Goal: Task Accomplishment & Management: Manage account settings

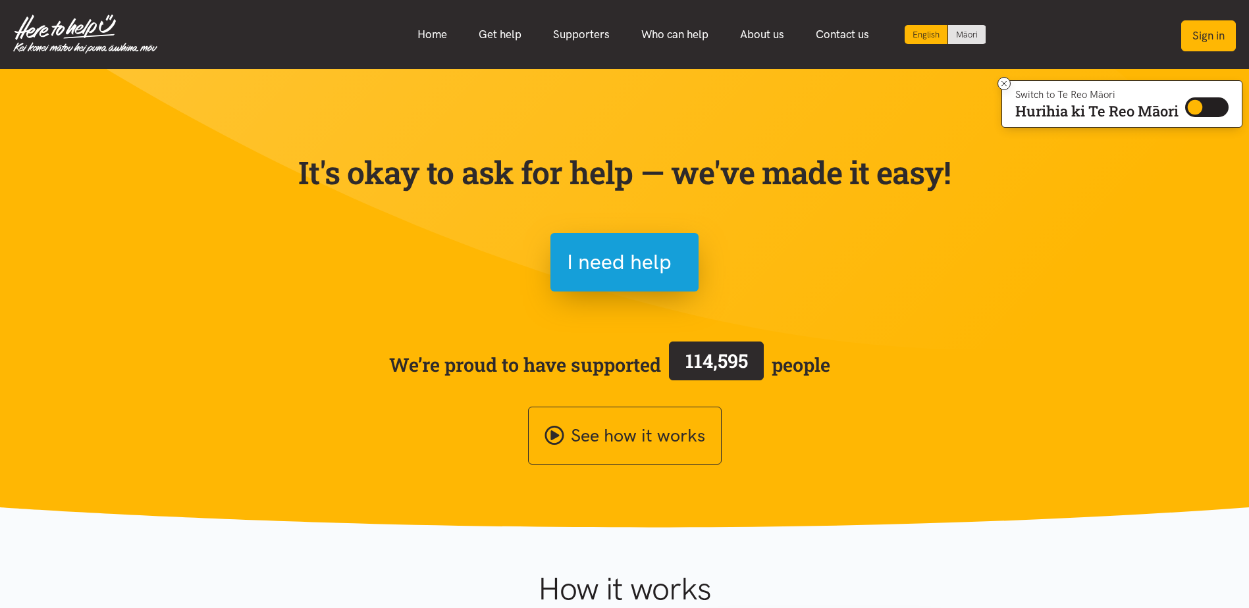
click at [1206, 39] on button "Sign in" at bounding box center [1208, 35] width 55 height 31
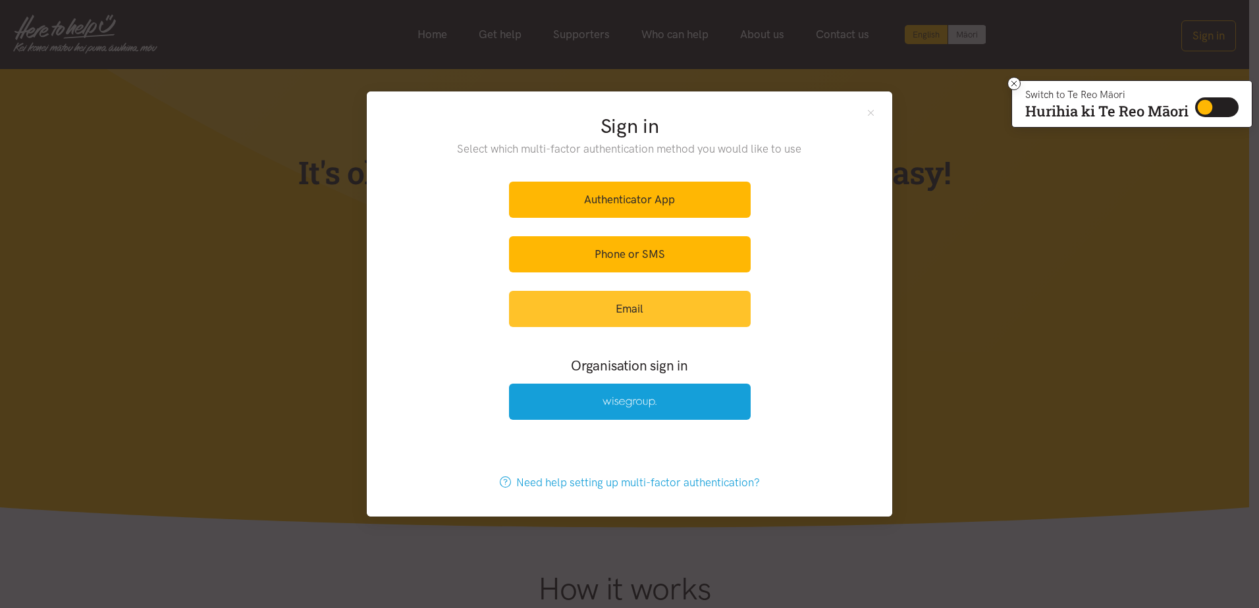
click at [621, 307] on link "Email" at bounding box center [630, 309] width 242 height 36
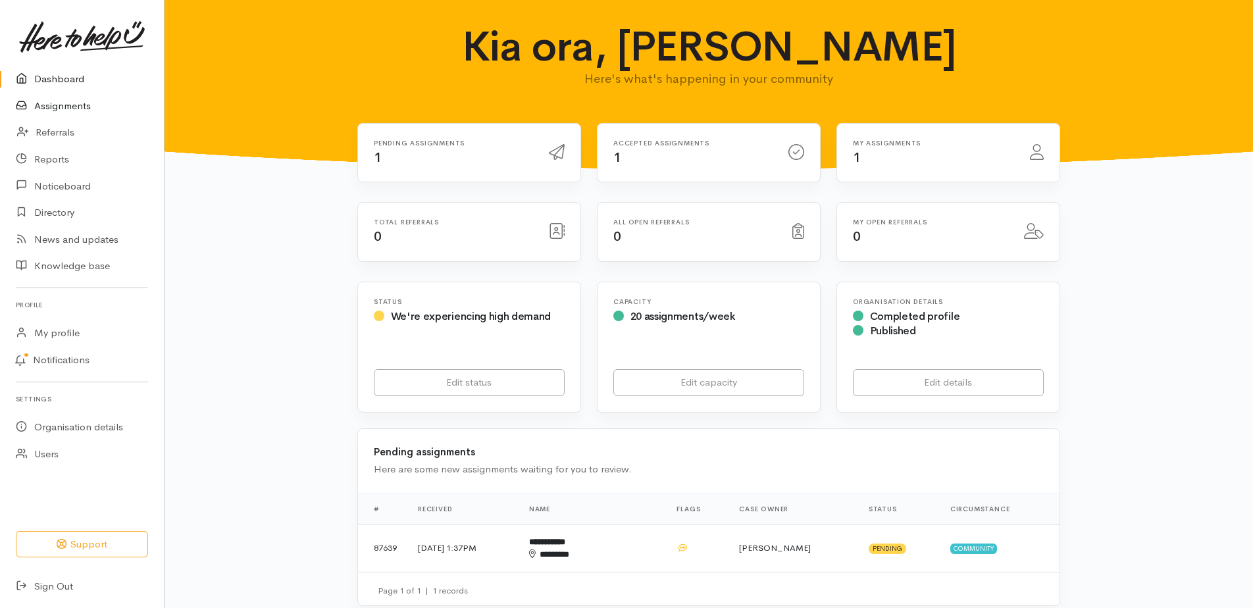
click at [61, 109] on link "Assignments" at bounding box center [82, 106] width 164 height 27
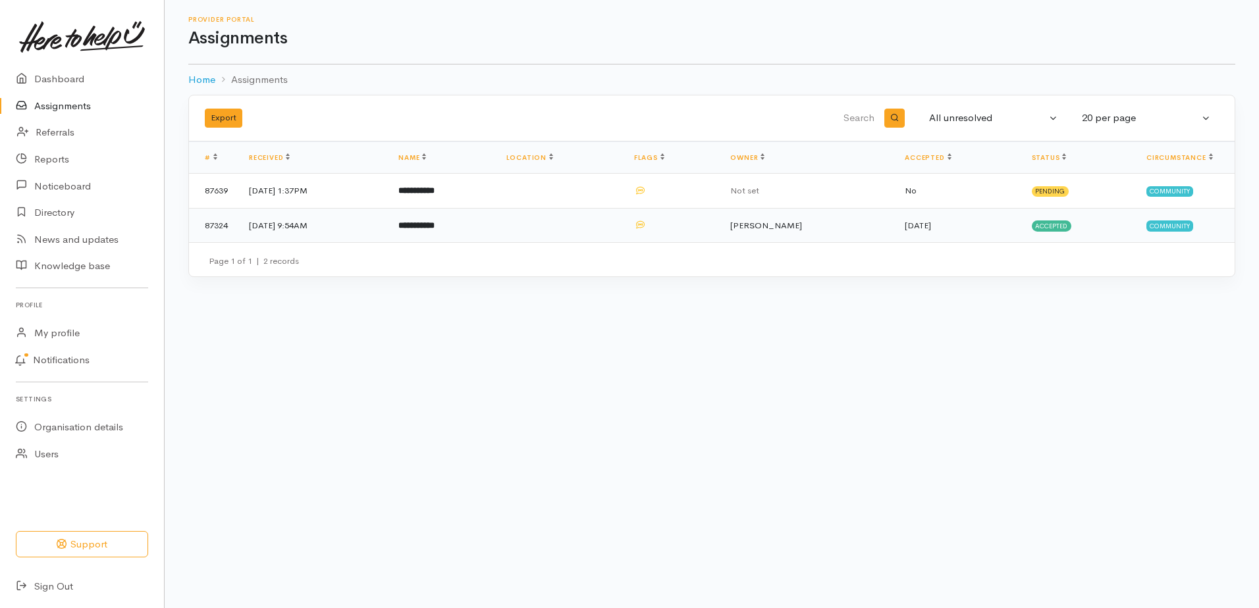
click at [284, 226] on td "6 Aug 2025, 9:54AM" at bounding box center [312, 225] width 149 height 34
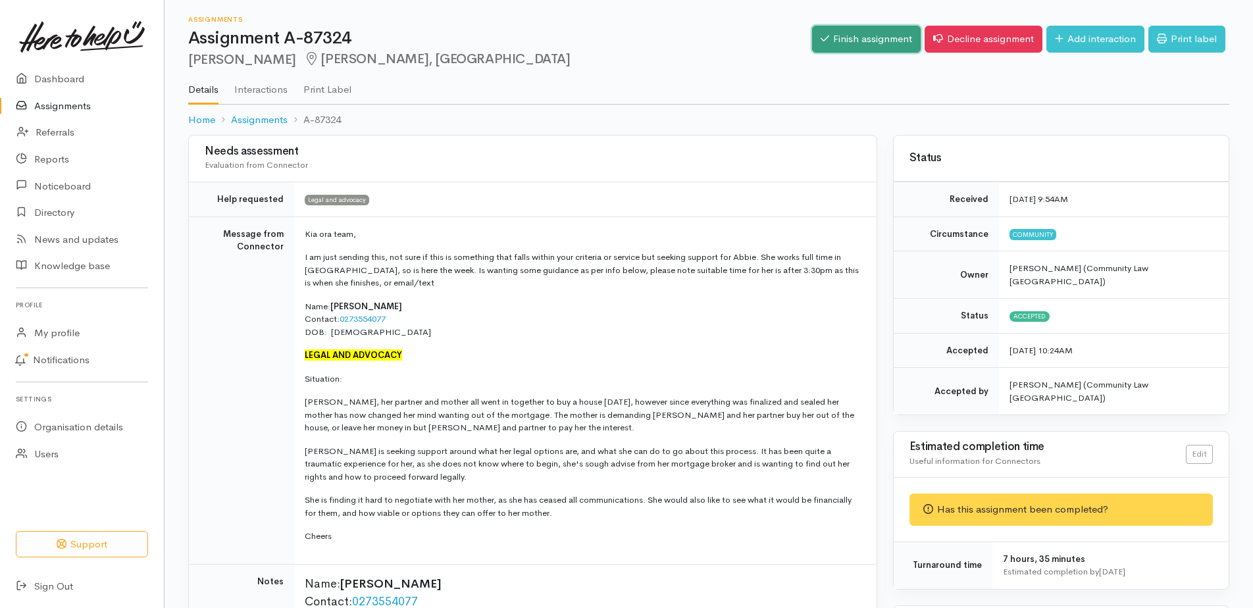
click at [865, 40] on link "Finish assignment" at bounding box center [866, 39] width 109 height 27
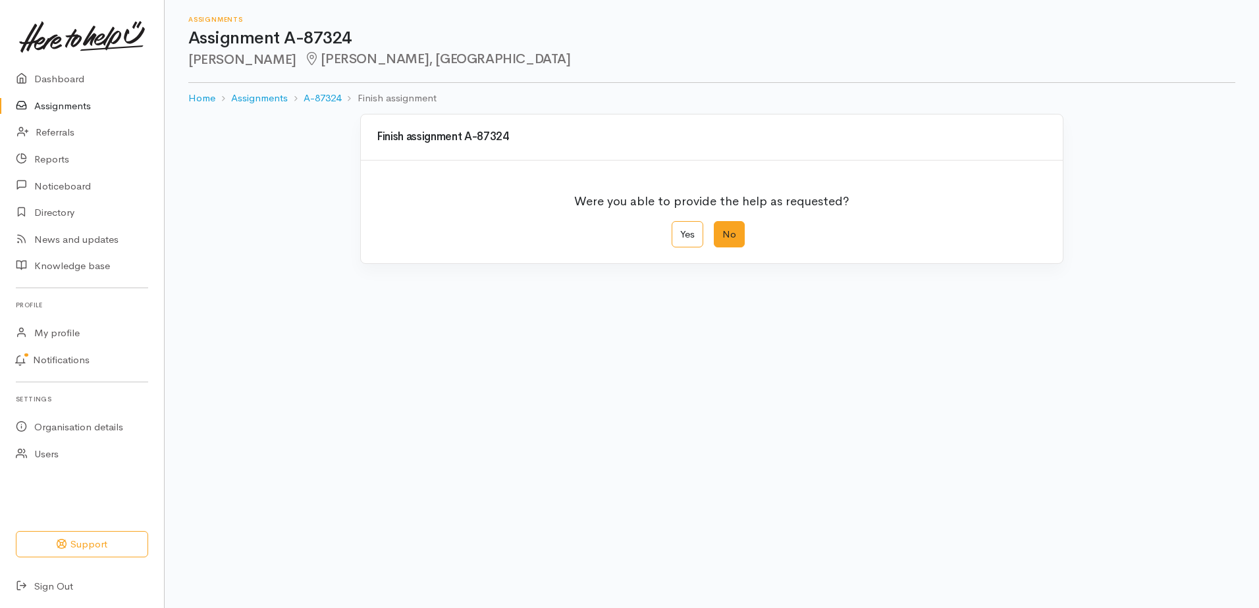
click at [723, 230] on label "No" at bounding box center [729, 234] width 31 height 27
click at [722, 230] on input "No" at bounding box center [718, 225] width 9 height 9
radio input "true"
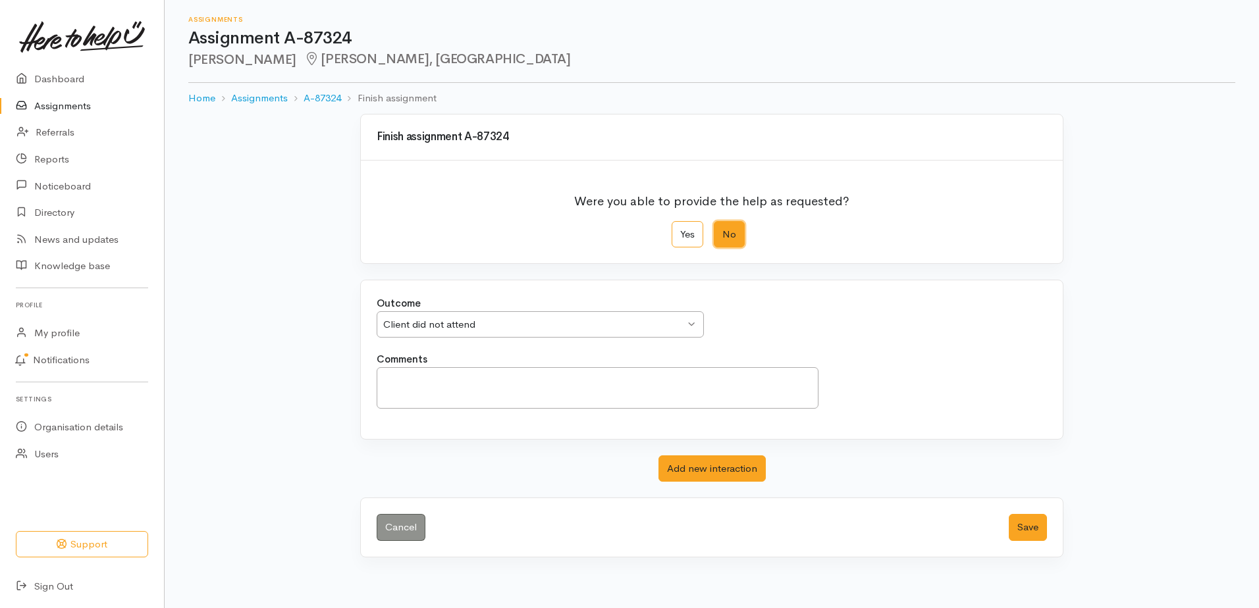
click at [692, 315] on div "Client did not attend Client did not attend" at bounding box center [540, 324] width 327 height 27
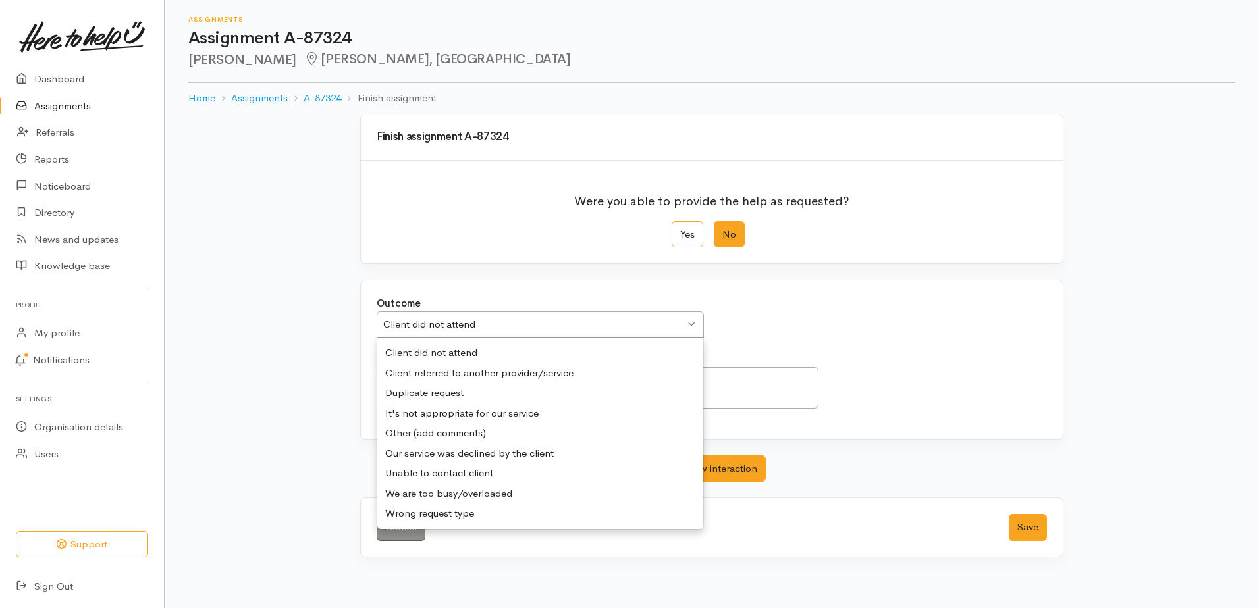
click at [687, 325] on div "Client did not attend Client did not attend" at bounding box center [540, 324] width 327 height 27
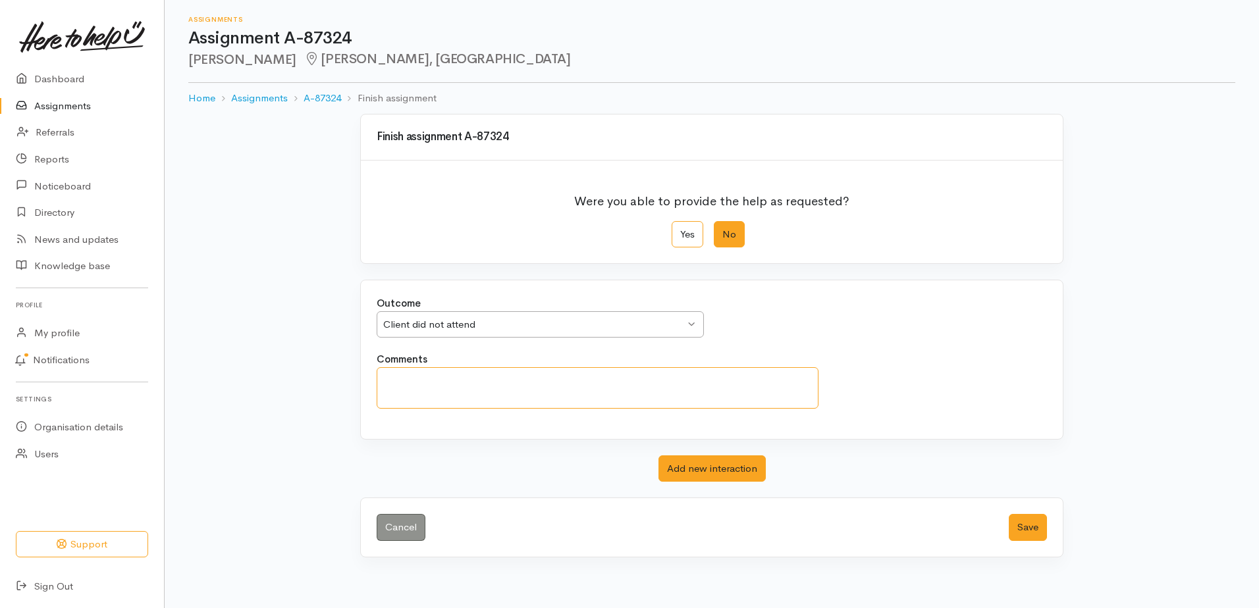
click at [411, 390] on textarea "Comments" at bounding box center [598, 387] width 442 height 41
drag, startPoint x: 571, startPoint y: 379, endPoint x: 387, endPoint y: 385, distance: 183.8
click at [387, 385] on textarea "Client was outside our financial criteria" at bounding box center [598, 387] width 442 height 41
type textarea "Client was outside our financial criteria"
click at [1018, 531] on button "Save" at bounding box center [1028, 527] width 38 height 27
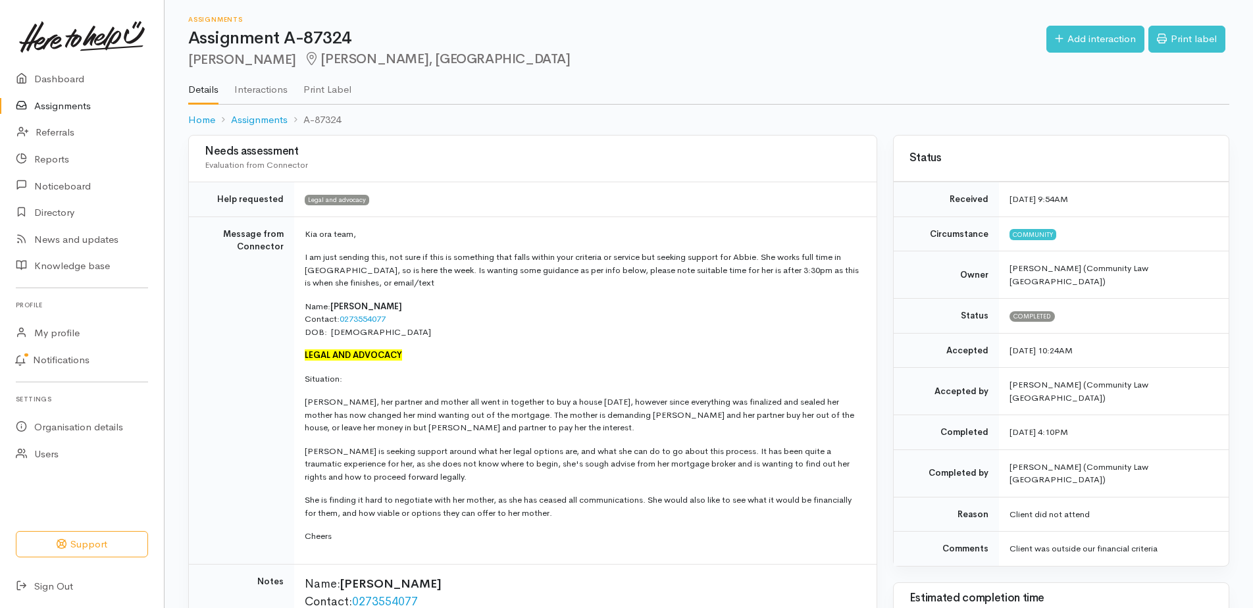
click at [62, 103] on link "Assignments" at bounding box center [82, 106] width 164 height 27
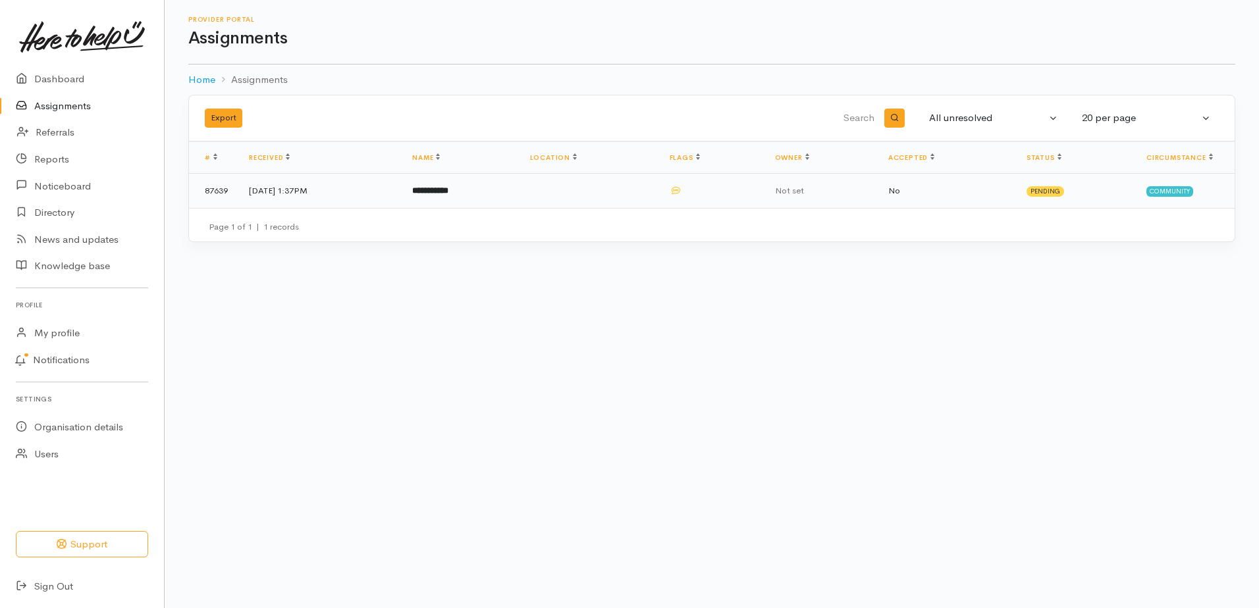
click at [287, 191] on td "[DATE] 1:37PM" at bounding box center [319, 191] width 163 height 34
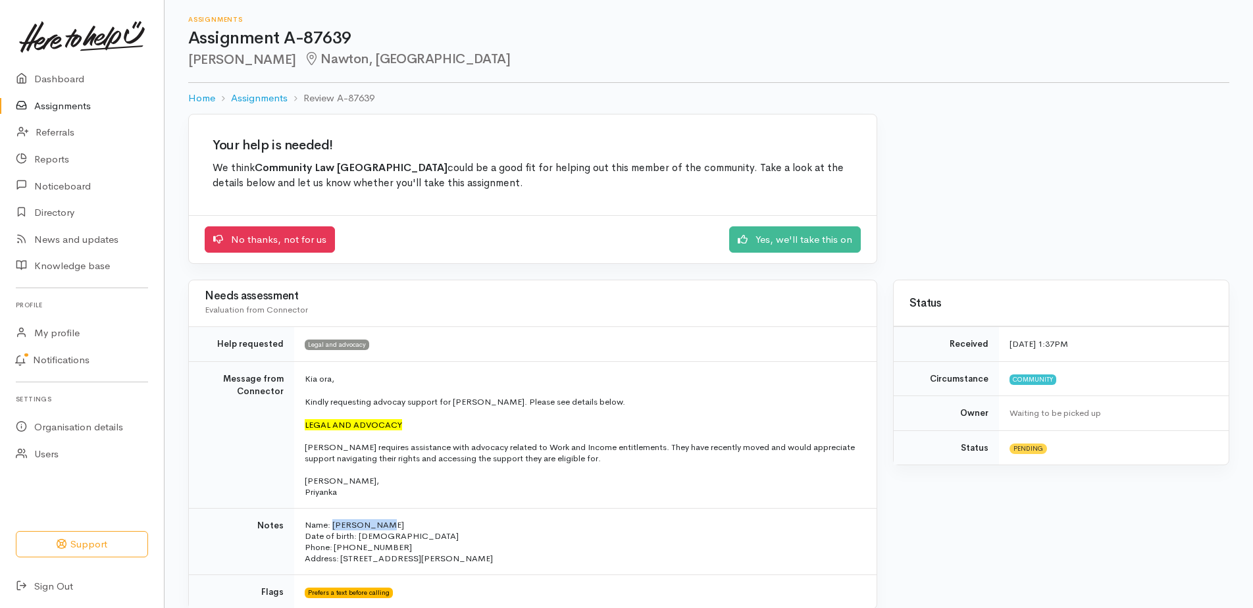
drag, startPoint x: 384, startPoint y: 525, endPoint x: 333, endPoint y: 529, distance: 51.5
click at [333, 529] on p "Name: Hayden Heta Date of birth: 24/07/1994 Phone: 022 510 0331" at bounding box center [583, 536] width 556 height 34
drag, startPoint x: 333, startPoint y: 529, endPoint x: 341, endPoint y: 523, distance: 9.5
copy p "Hayden Heta"
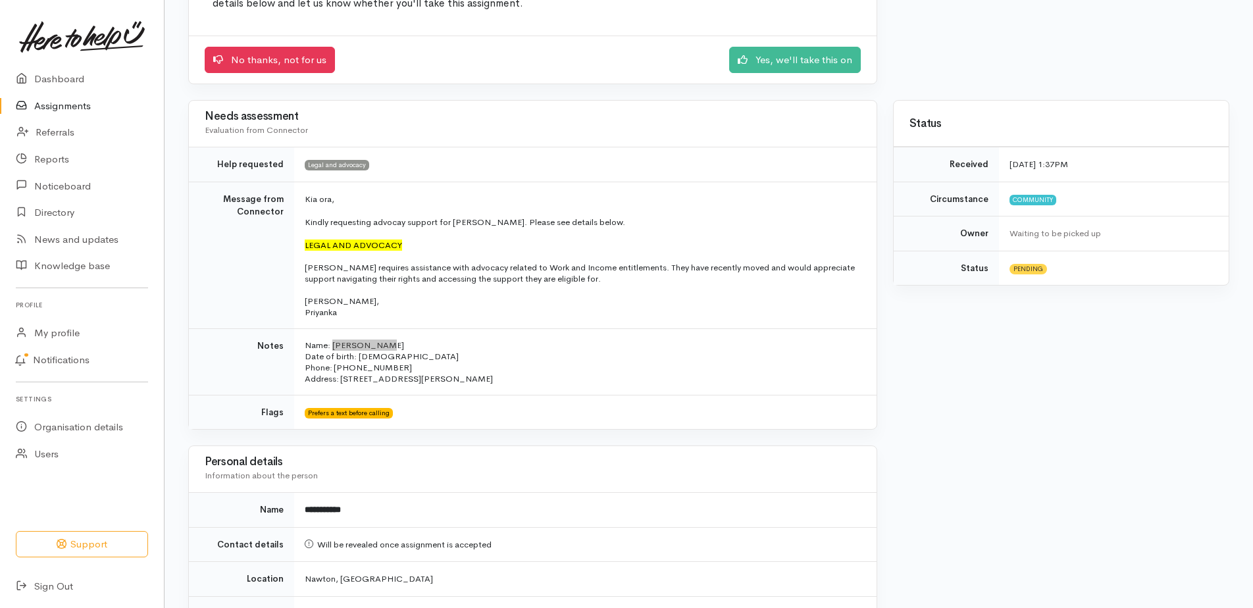
scroll to position [198, 0]
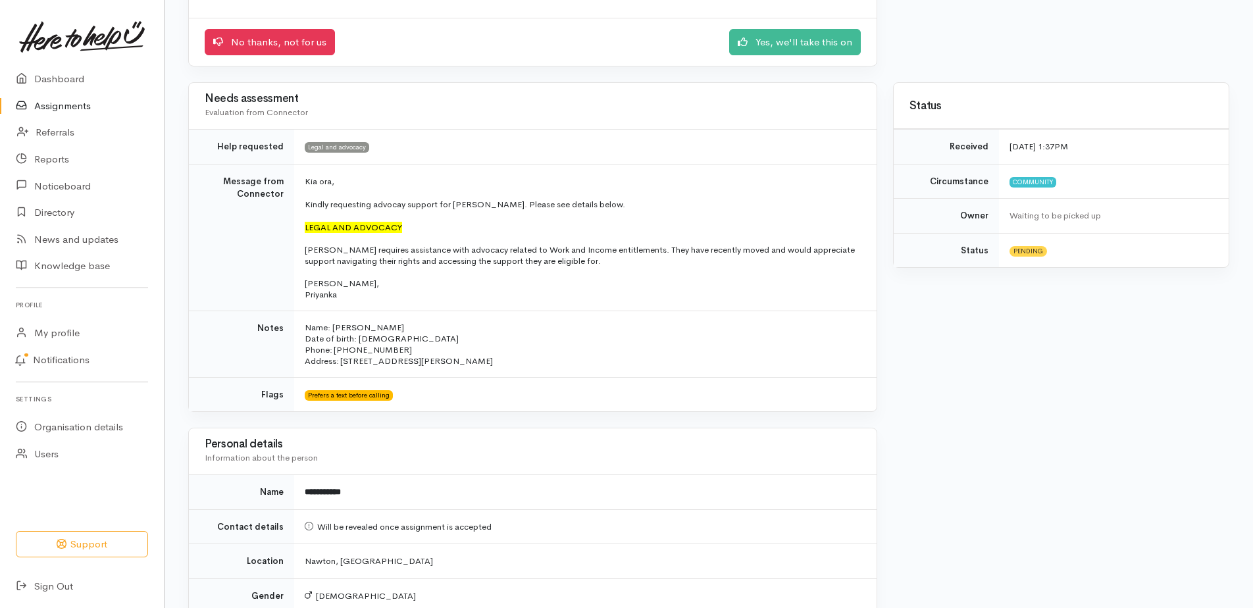
click at [307, 250] on p "Hayden requires assistance with advocacy related to Work and Income entitlement…" at bounding box center [583, 255] width 556 height 22
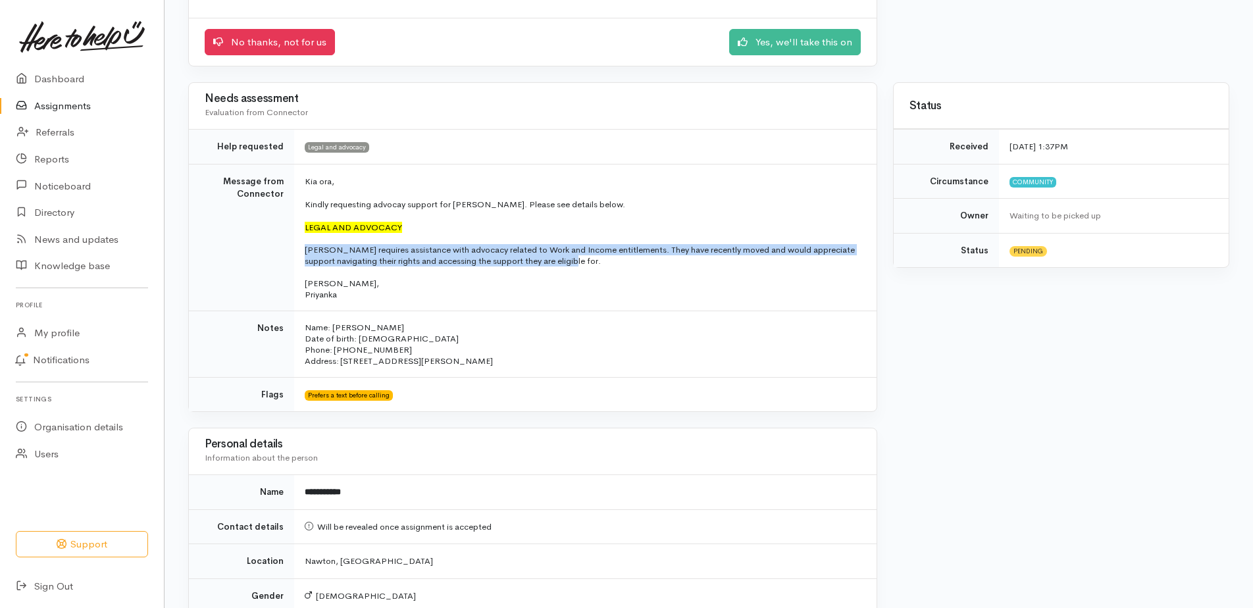
drag, startPoint x: 306, startPoint y: 250, endPoint x: 584, endPoint y: 261, distance: 278.0
click at [584, 261] on p "Hayden requires assistance with advocacy related to Work and Income entitlement…" at bounding box center [583, 255] width 556 height 22
drag, startPoint x: 584, startPoint y: 261, endPoint x: 503, endPoint y: 255, distance: 81.1
copy p "[PERSON_NAME] requires assistance with advocacy related to Work and Income enti…"
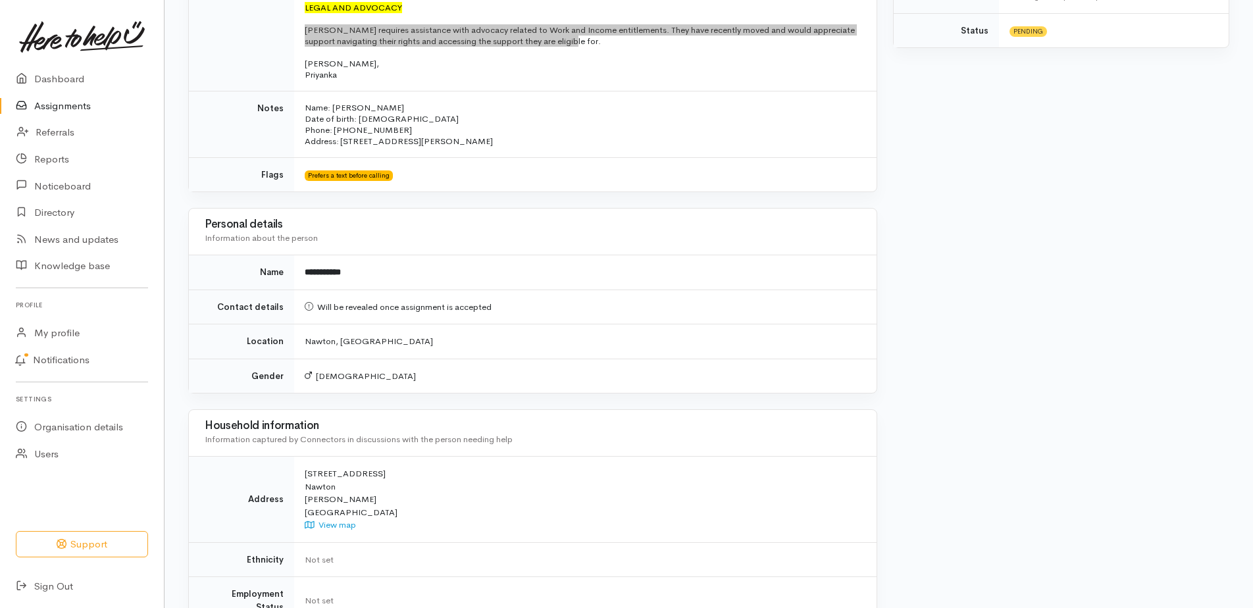
scroll to position [512, 0]
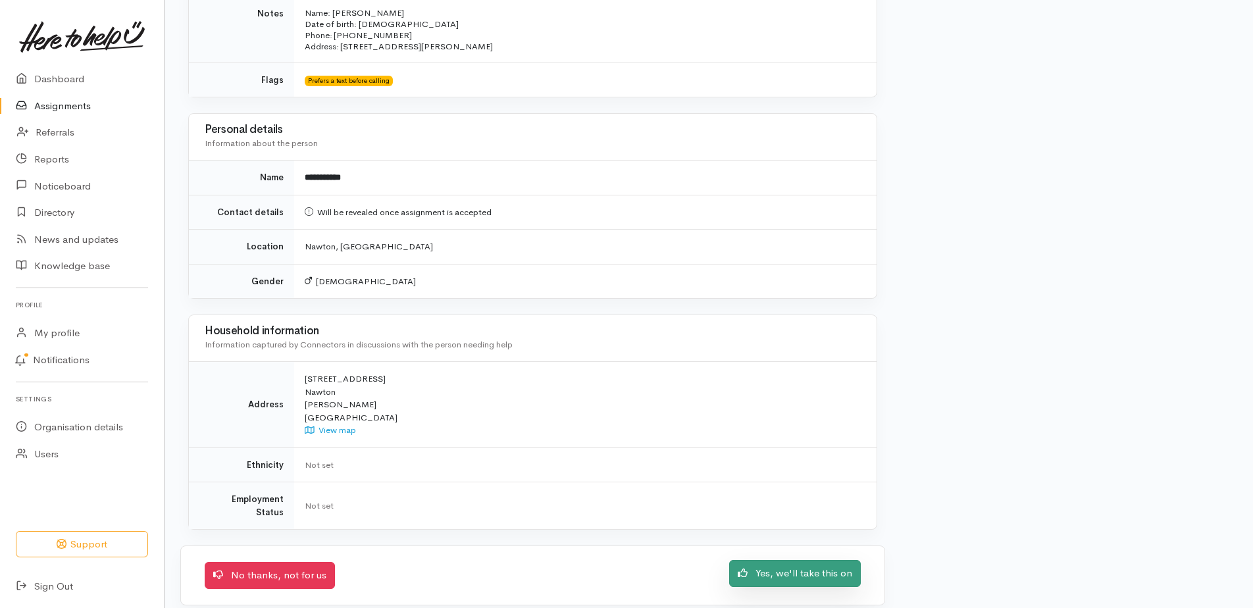
click at [822, 560] on link "Yes, we'll take this on" at bounding box center [795, 573] width 132 height 27
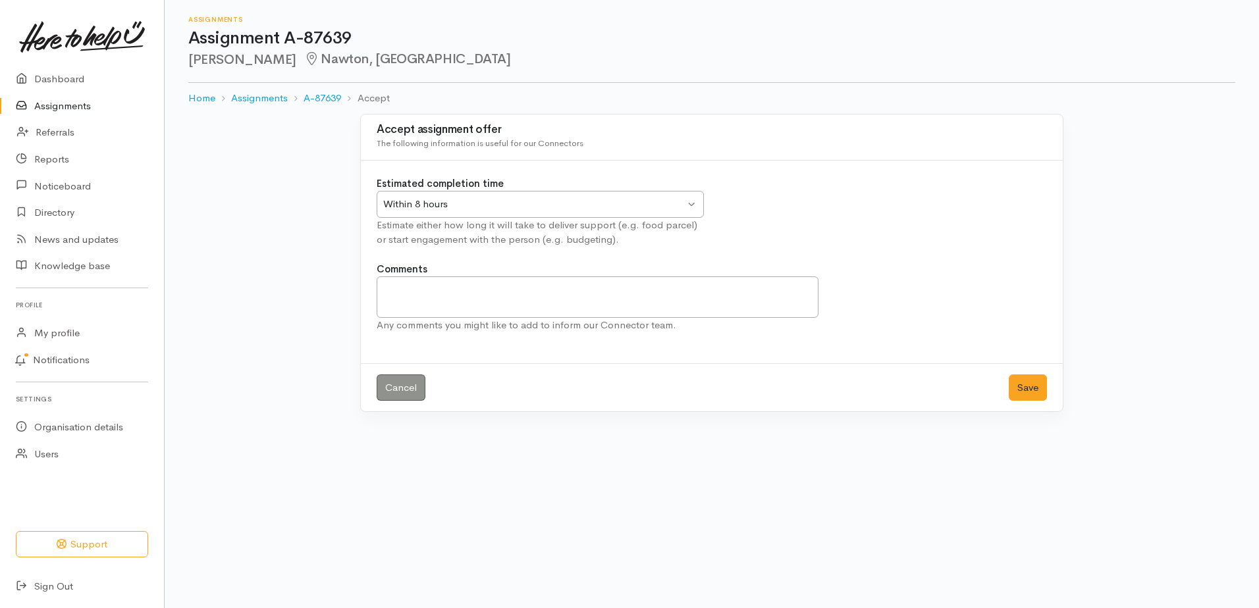
click at [693, 201] on div "Within 8 hours Within 8 hours" at bounding box center [540, 204] width 327 height 27
click at [1018, 387] on button "Save" at bounding box center [1028, 388] width 38 height 27
